Goal: Navigation & Orientation: Understand site structure

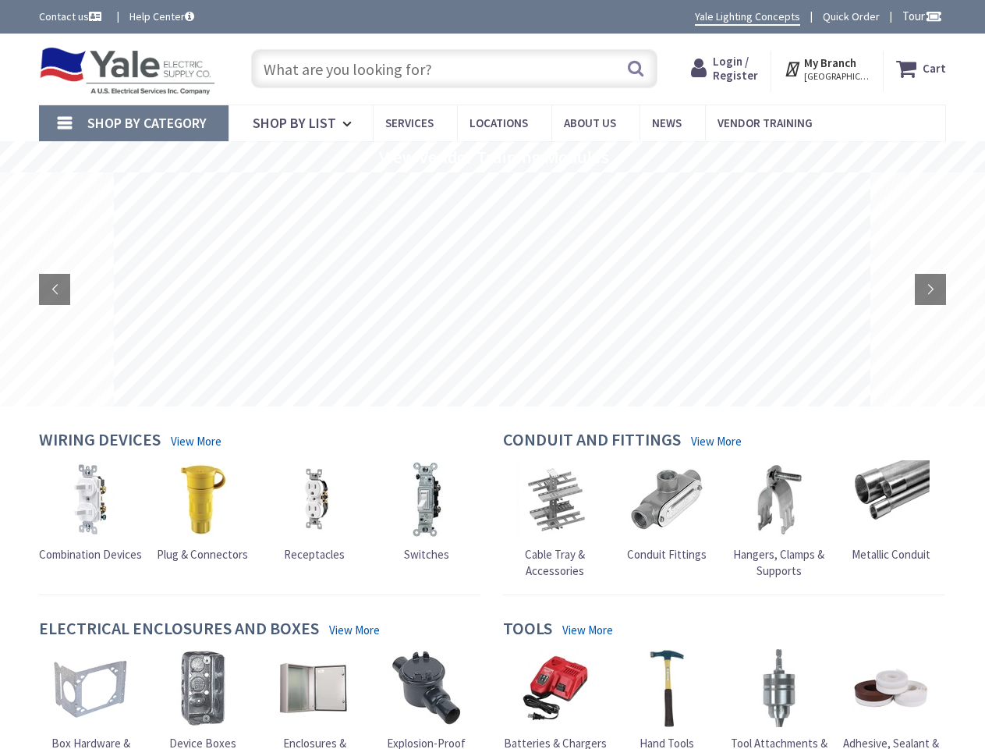
click at [492, 374] on rs-layer at bounding box center [492, 289] width 756 height 234
click at [919, 16] on span "Tour" at bounding box center [922, 16] width 40 height 15
click at [828, 69] on strong "My Branch" at bounding box center [830, 62] width 52 height 15
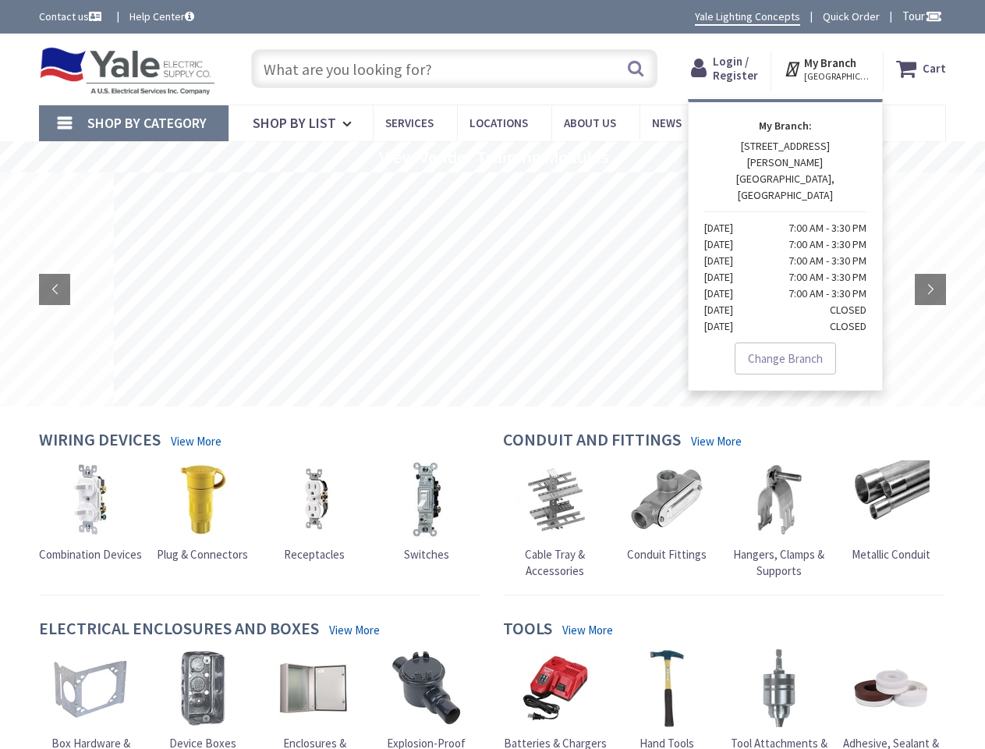
click at [133, 123] on span "Shop By Category" at bounding box center [146, 123] width 119 height 18
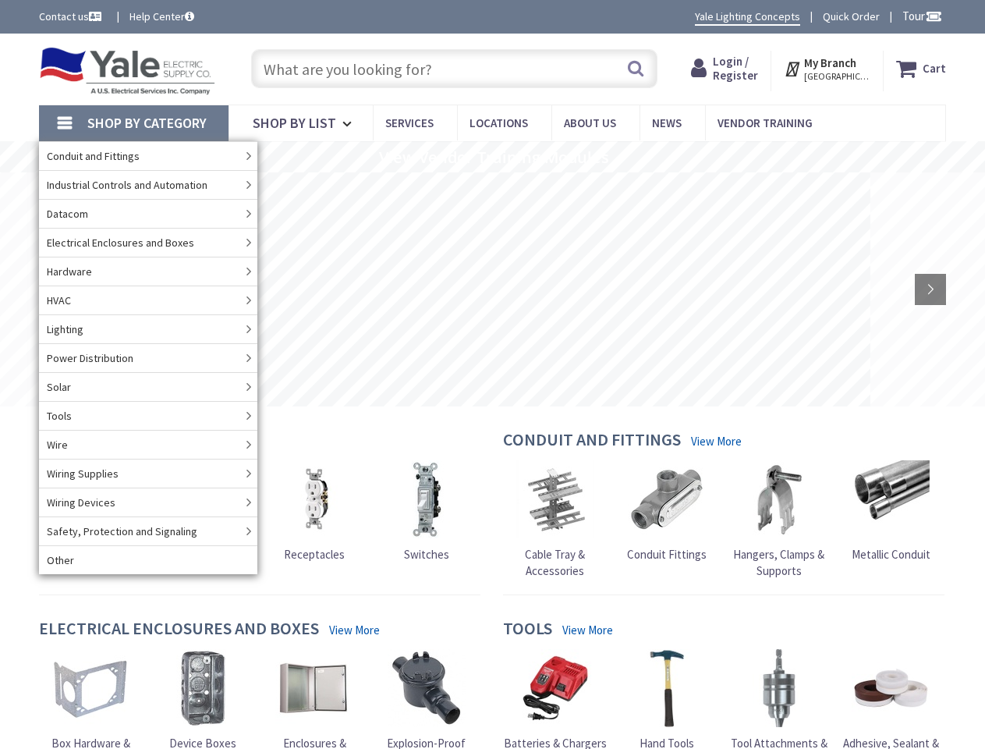
click at [492, 157] on rs-slide "View Vendor Training Modules" at bounding box center [492, 156] width 985 height 31
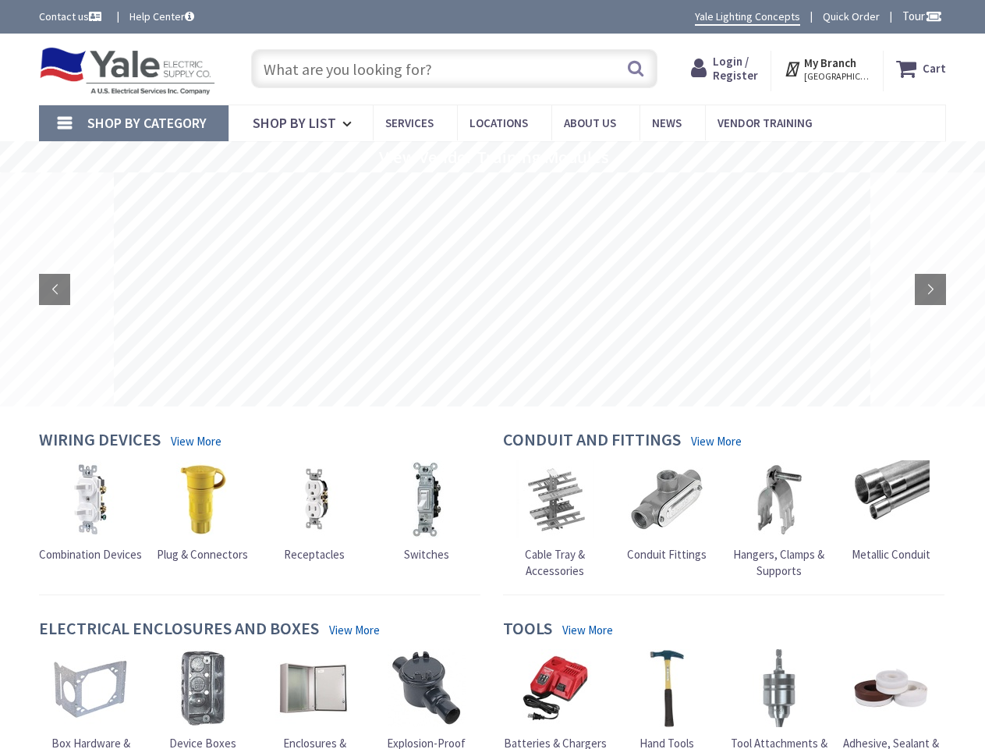
click at [492, 289] on rs-layer at bounding box center [492, 289] width 756 height 234
click at [55, 289] on rs-arrow at bounding box center [54, 289] width 31 height 31
click at [930, 289] on rs-arrow at bounding box center [930, 289] width 31 height 31
